Goal: Check status: Check status

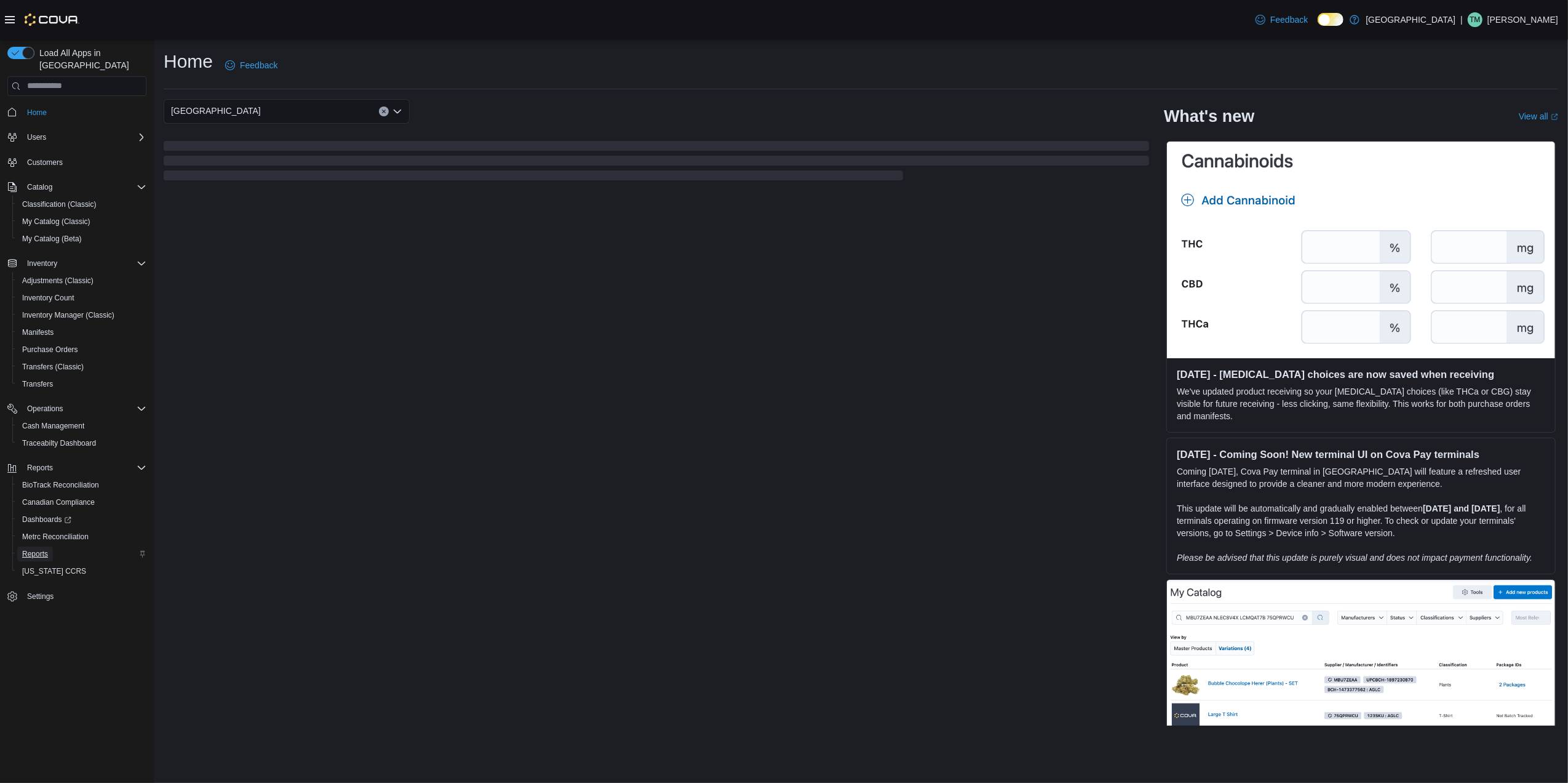
click at [26, 549] on span "Reports" at bounding box center [35, 553] width 26 height 10
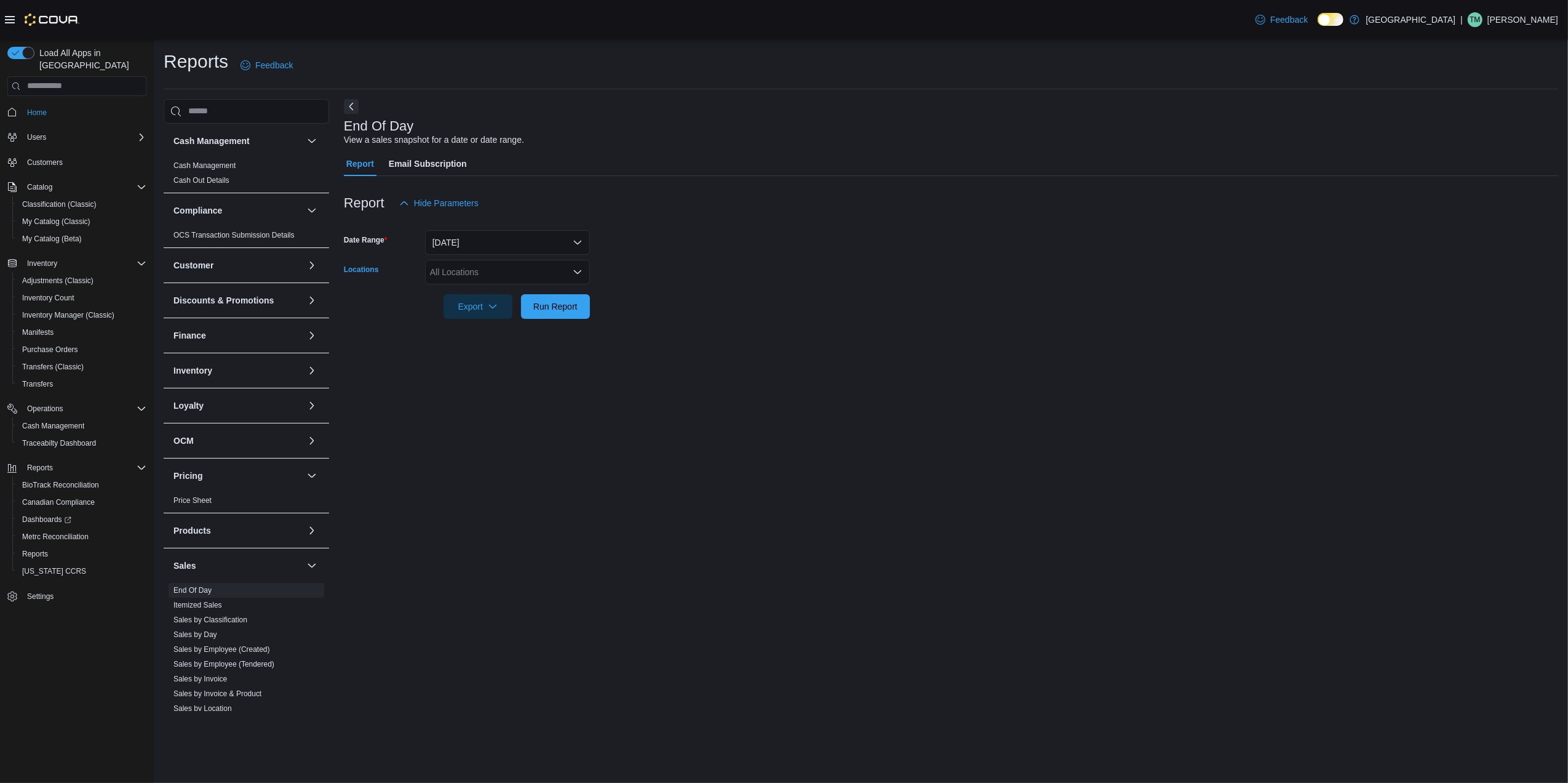
drag, startPoint x: 499, startPoint y: 277, endPoint x: 505, endPoint y: 284, distance: 9.2
click at [499, 280] on div "All Locations" at bounding box center [508, 271] width 165 height 25
drag, startPoint x: 498, startPoint y: 358, endPoint x: 667, endPoint y: 311, distance: 175.4
click at [503, 358] on span "[PERSON_NAME] - [STREET_ADDRESS]" at bounding box center [534, 364] width 163 height 13
drag, startPoint x: 668, startPoint y: 310, endPoint x: 609, endPoint y: 300, distance: 59.8
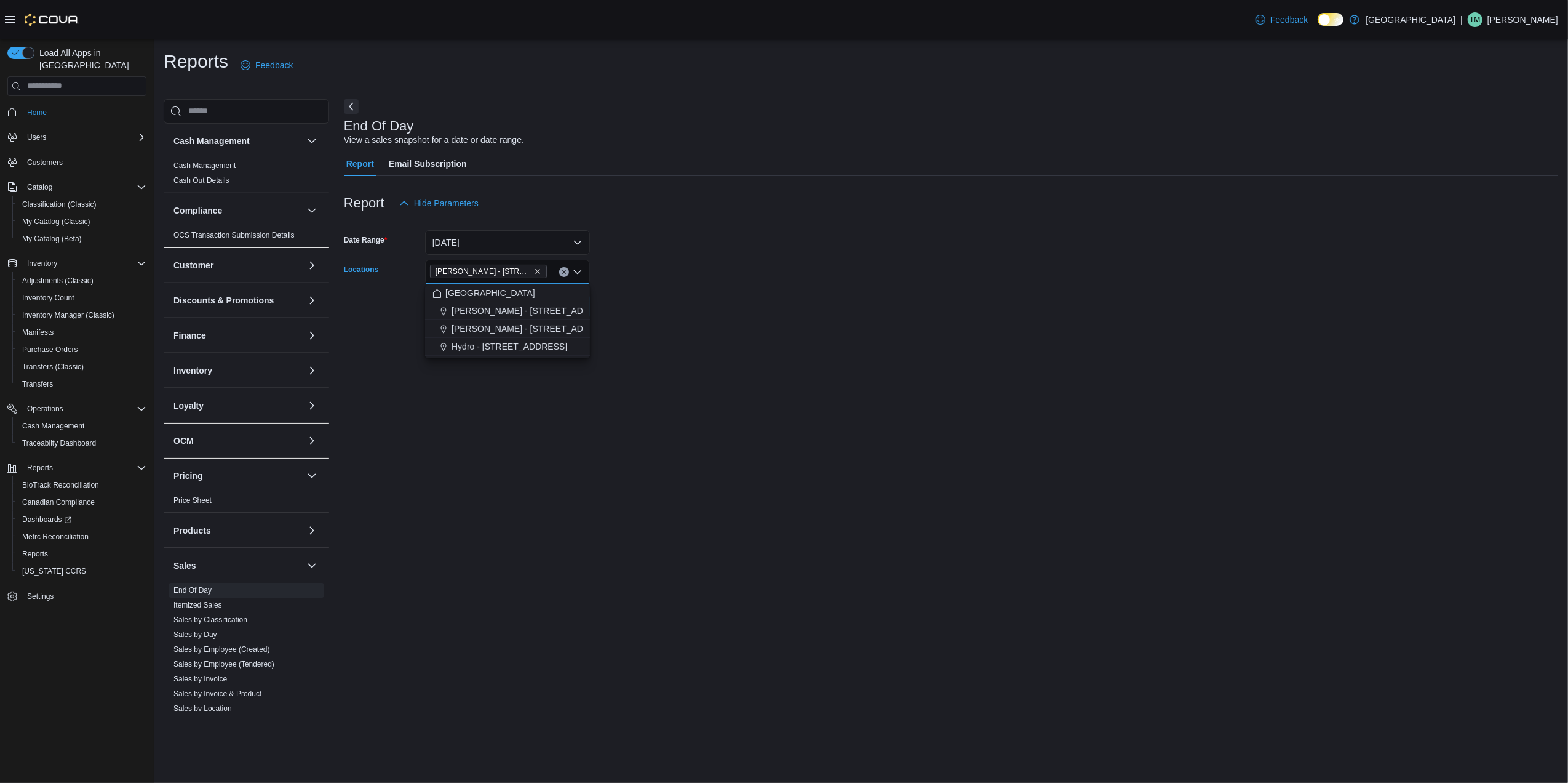
click at [659, 313] on form "Date Range [DATE] Locations [PERSON_NAME] - [STREET_ADDRESS] Selected. [PERSON_…" at bounding box center [951, 267] width 1214 height 103
click at [561, 308] on span "Run Report" at bounding box center [556, 306] width 45 height 13
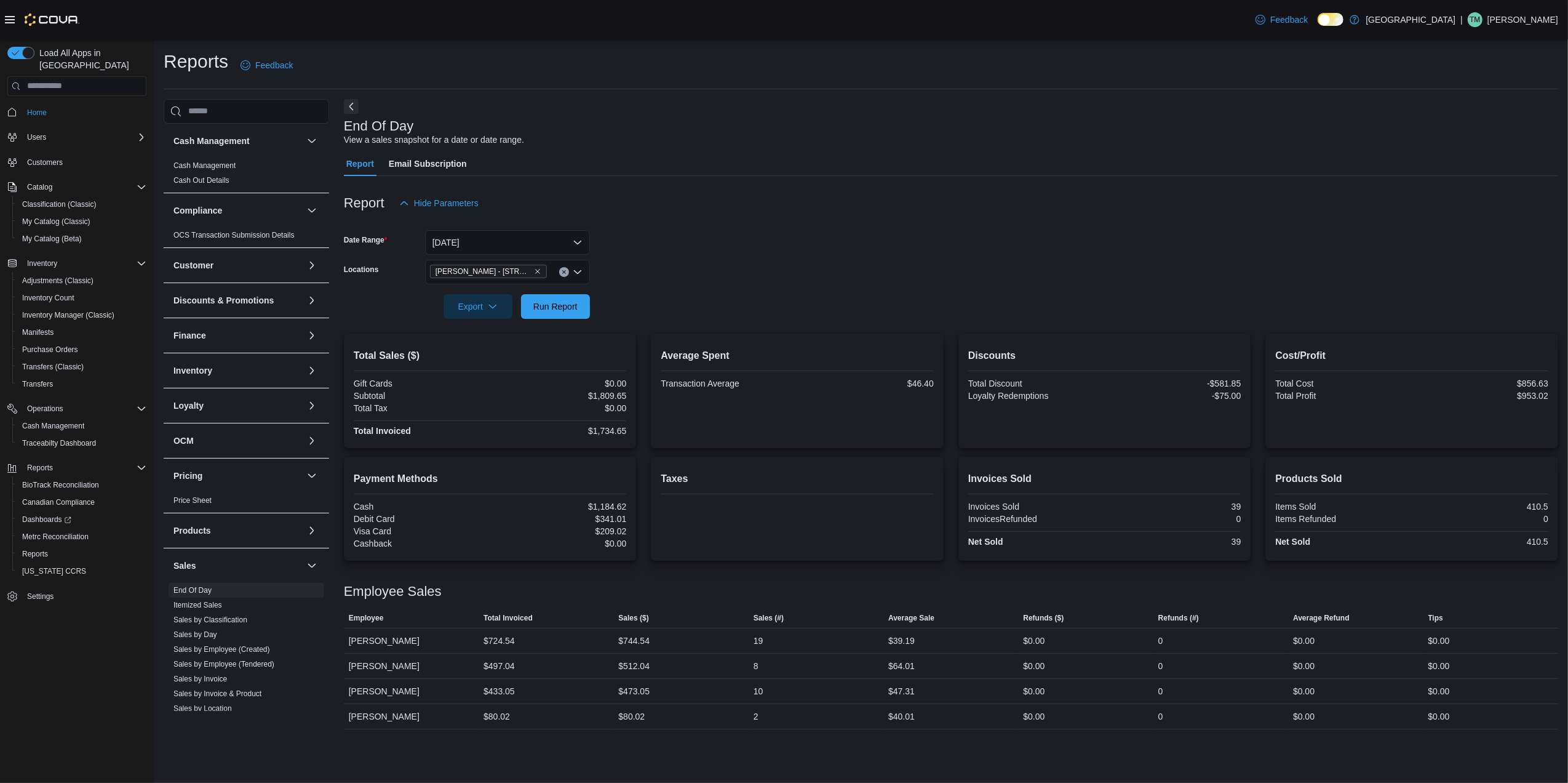
click at [1002, 181] on div at bounding box center [951, 184] width 1214 height 15
